Goal: Information Seeking & Learning: Check status

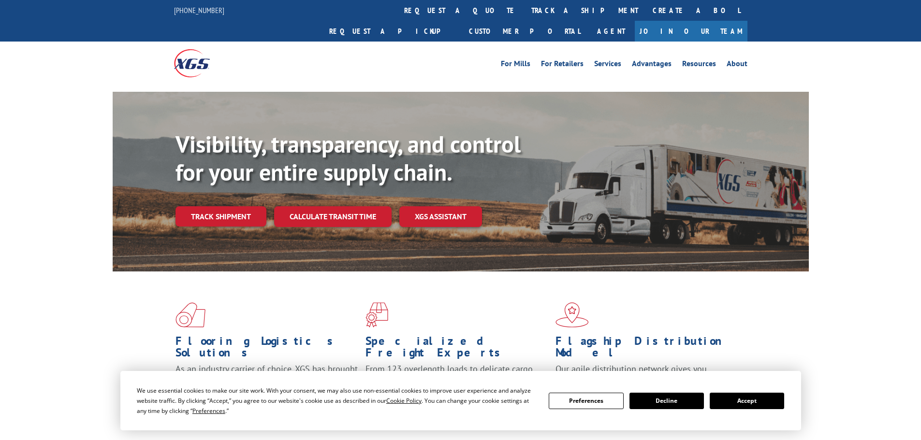
click at [749, 401] on button "Accept" at bounding box center [746, 401] width 74 height 16
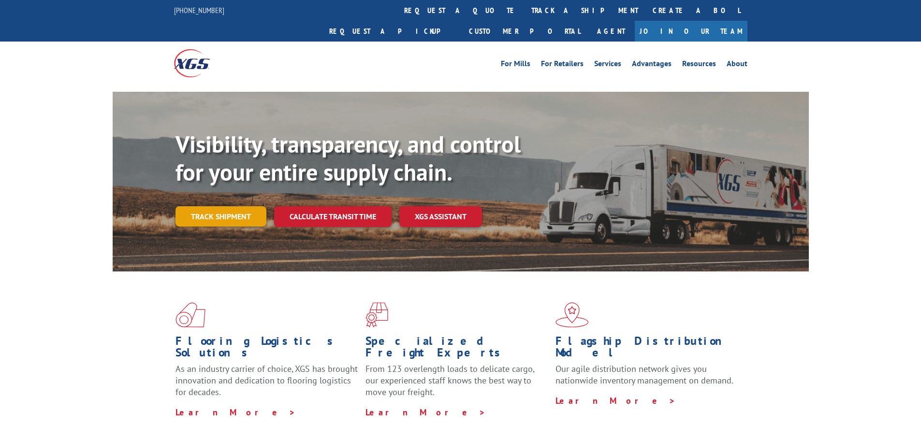
click at [206, 206] on link "Track shipment" at bounding box center [220, 216] width 91 height 20
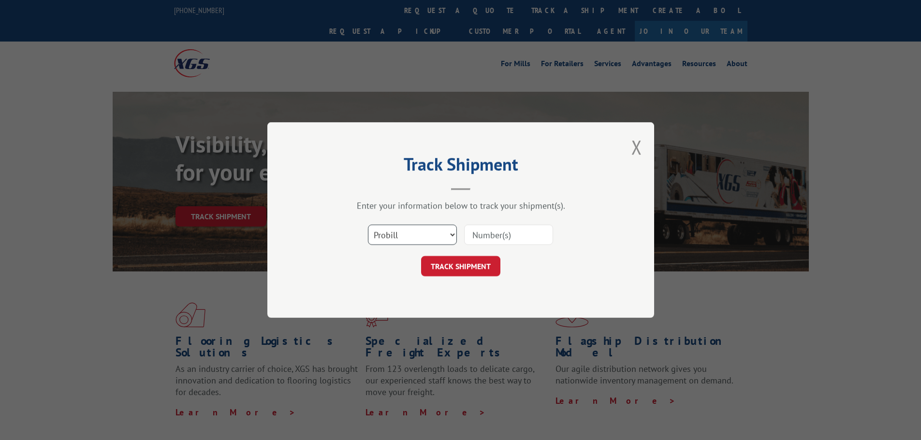
click at [444, 236] on select "Select category... Probill BOL PO" at bounding box center [412, 235] width 89 height 20
select select "bol"
click at [368, 225] on select "Select category... Probill BOL PO" at bounding box center [412, 235] width 89 height 20
click at [509, 241] on input at bounding box center [508, 235] width 89 height 20
paste input "255167"
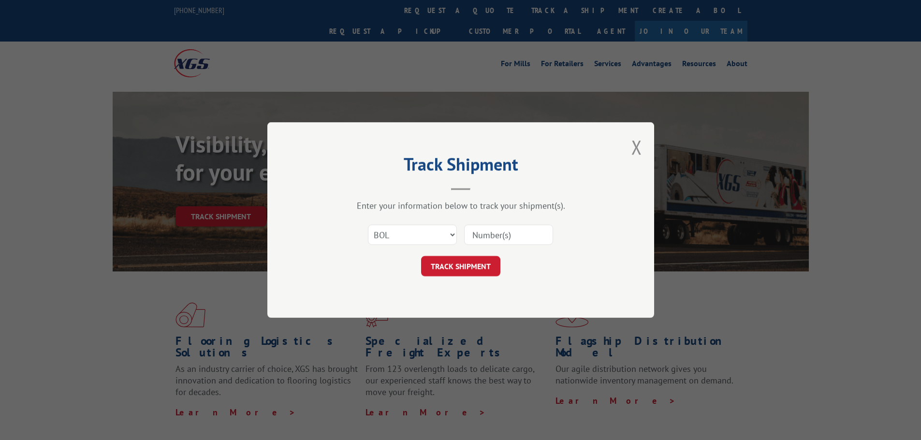
type input "255167"
click at [472, 259] on button "TRACK SHIPMENT" at bounding box center [460, 266] width 79 height 20
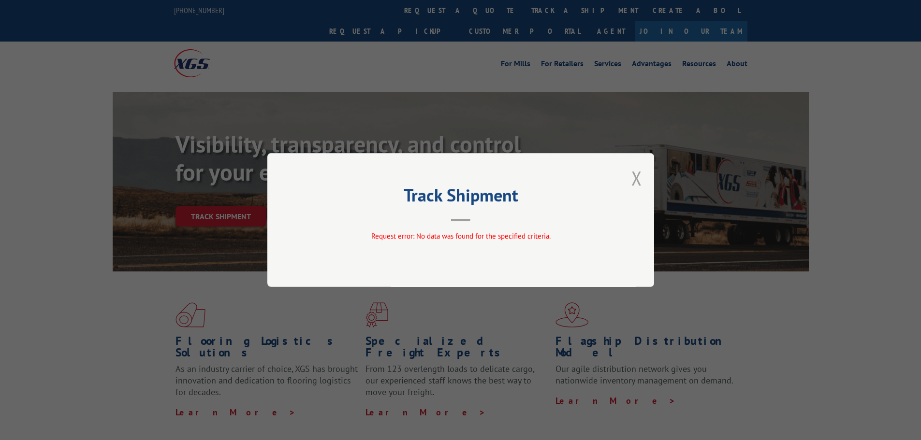
click at [640, 178] on button "Close modal" at bounding box center [636, 178] width 11 height 26
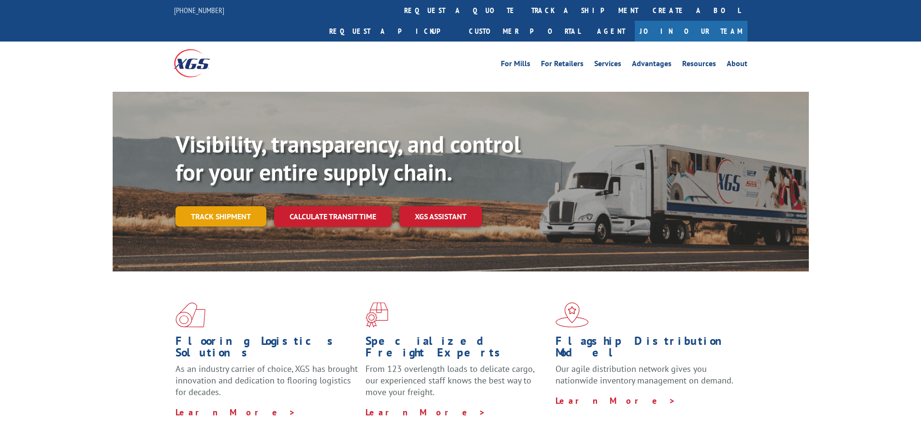
click at [251, 206] on link "Track shipment" at bounding box center [220, 216] width 91 height 20
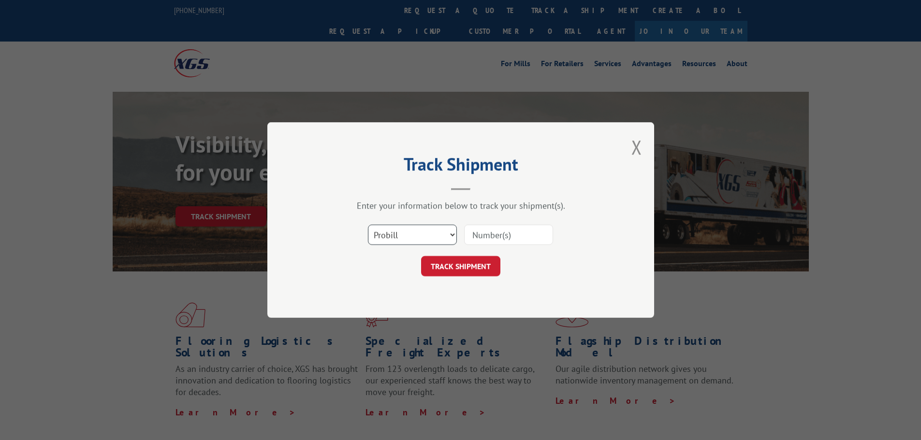
click at [436, 233] on select "Select category... Probill BOL PO" at bounding box center [412, 235] width 89 height 20
select select "po"
click at [368, 225] on select "Select category... Probill BOL PO" at bounding box center [412, 235] width 89 height 20
click at [498, 242] on input at bounding box center [508, 235] width 89 height 20
paste input "294666429"
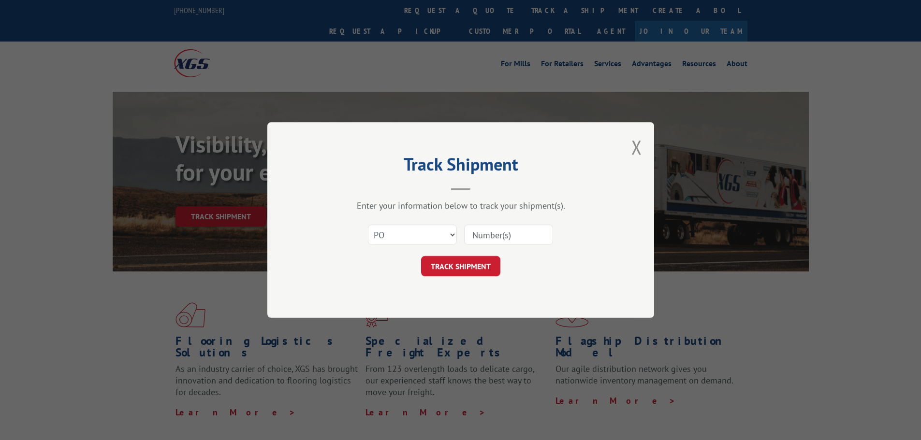
type input "294666429"
click at [463, 263] on button "TRACK SHIPMENT" at bounding box center [460, 266] width 79 height 20
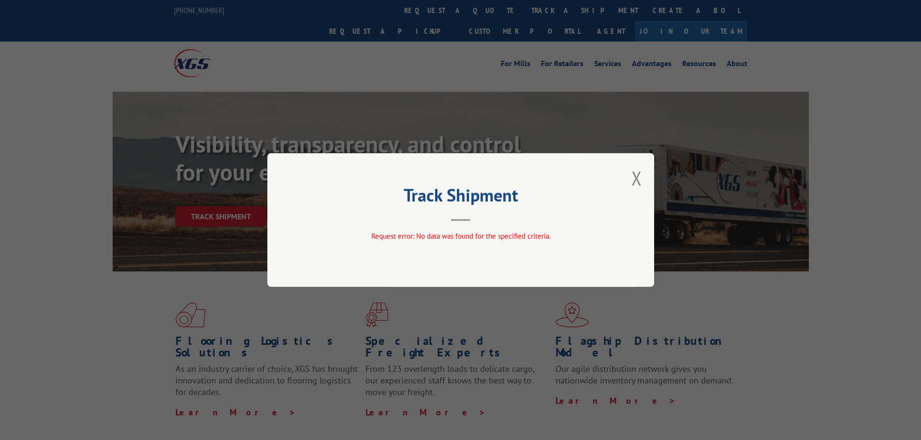
click at [642, 175] on div "Track Shipment Request error: No data was found for the specified criteria." at bounding box center [460, 220] width 387 height 134
click at [631, 181] on button "Close modal" at bounding box center [636, 178] width 11 height 26
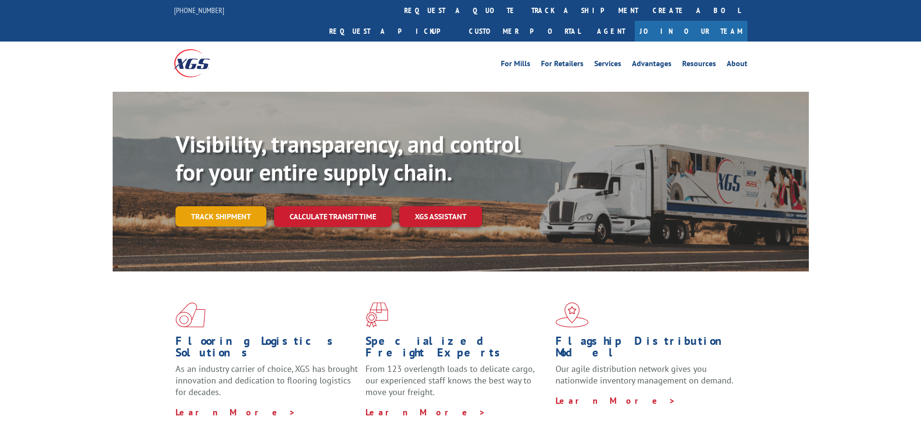
click at [230, 206] on link "Track shipment" at bounding box center [220, 216] width 91 height 20
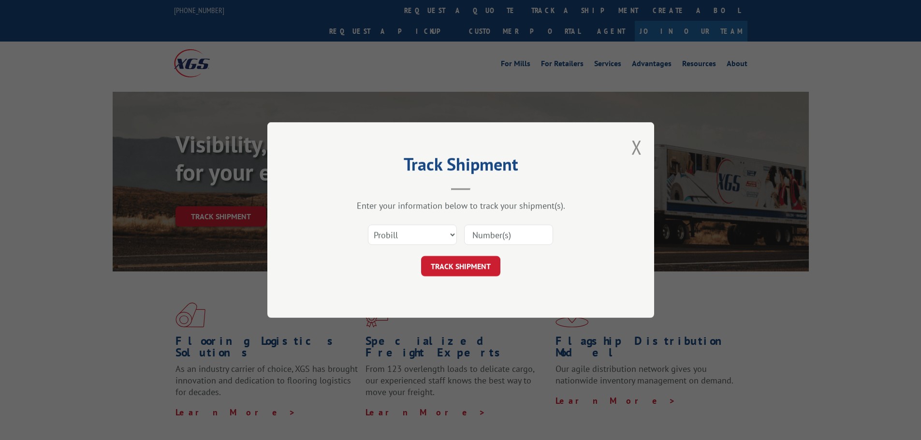
click at [508, 237] on input at bounding box center [508, 235] width 89 height 20
paste input "255167"
type input "255167"
click at [468, 263] on button "TRACK SHIPMENT" at bounding box center [460, 266] width 79 height 20
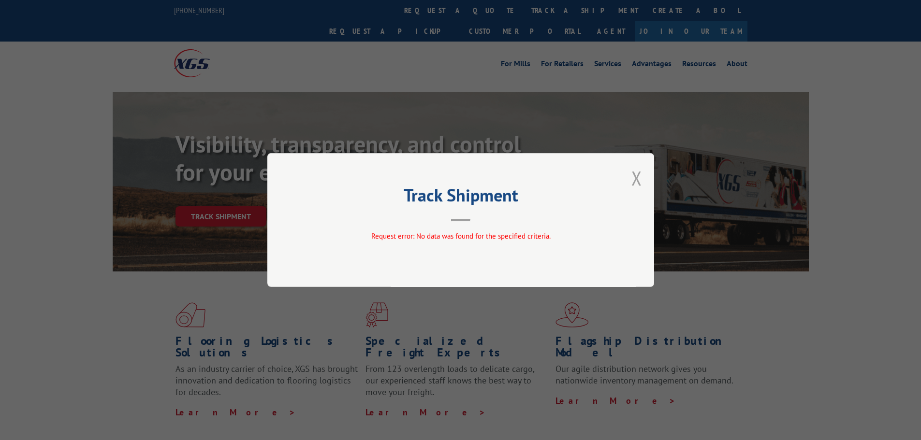
click at [635, 168] on button "Close modal" at bounding box center [636, 178] width 11 height 26
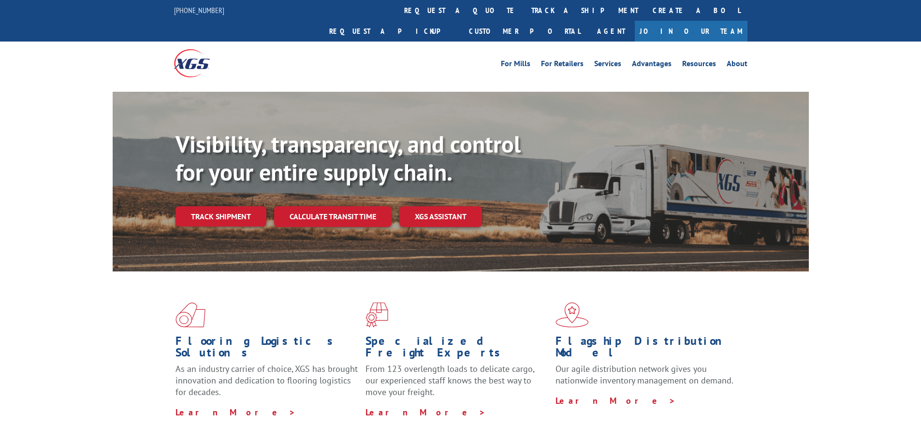
click at [524, 5] on link "track a shipment" at bounding box center [584, 10] width 121 height 21
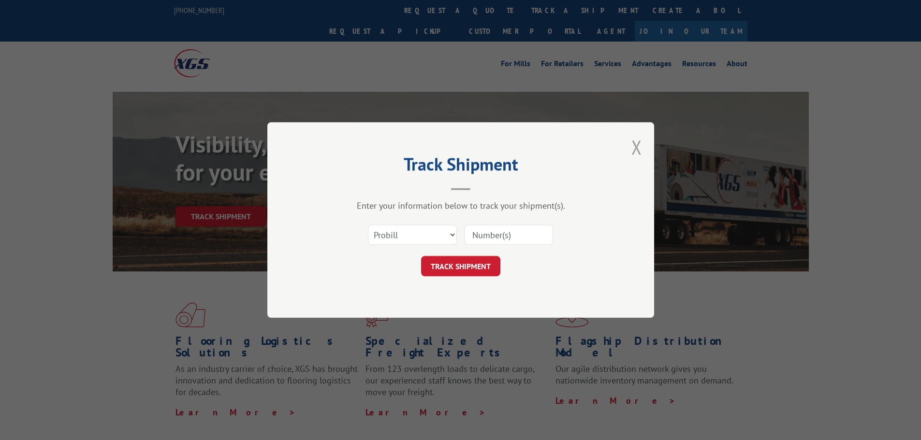
click at [639, 143] on button "Close modal" at bounding box center [636, 147] width 11 height 26
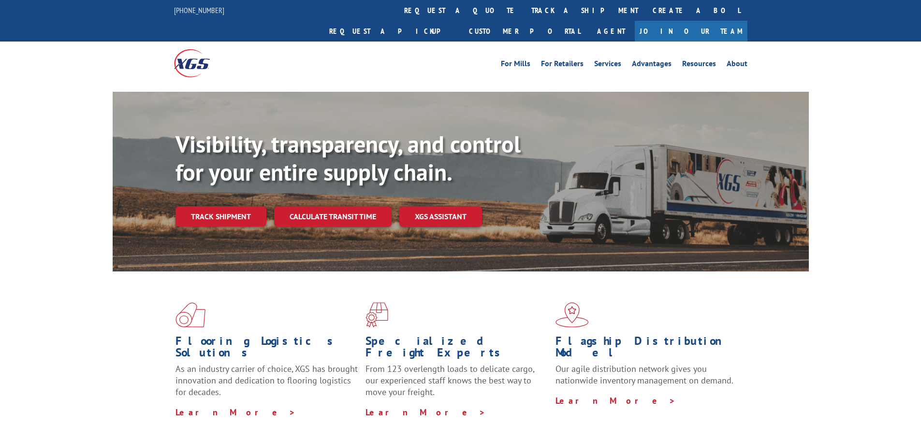
click at [849, 240] on div "Visibility, transparency, and control for your entire supply chain. Track shipm…" at bounding box center [460, 191] width 921 height 199
